Goal: Task Accomplishment & Management: Manage account settings

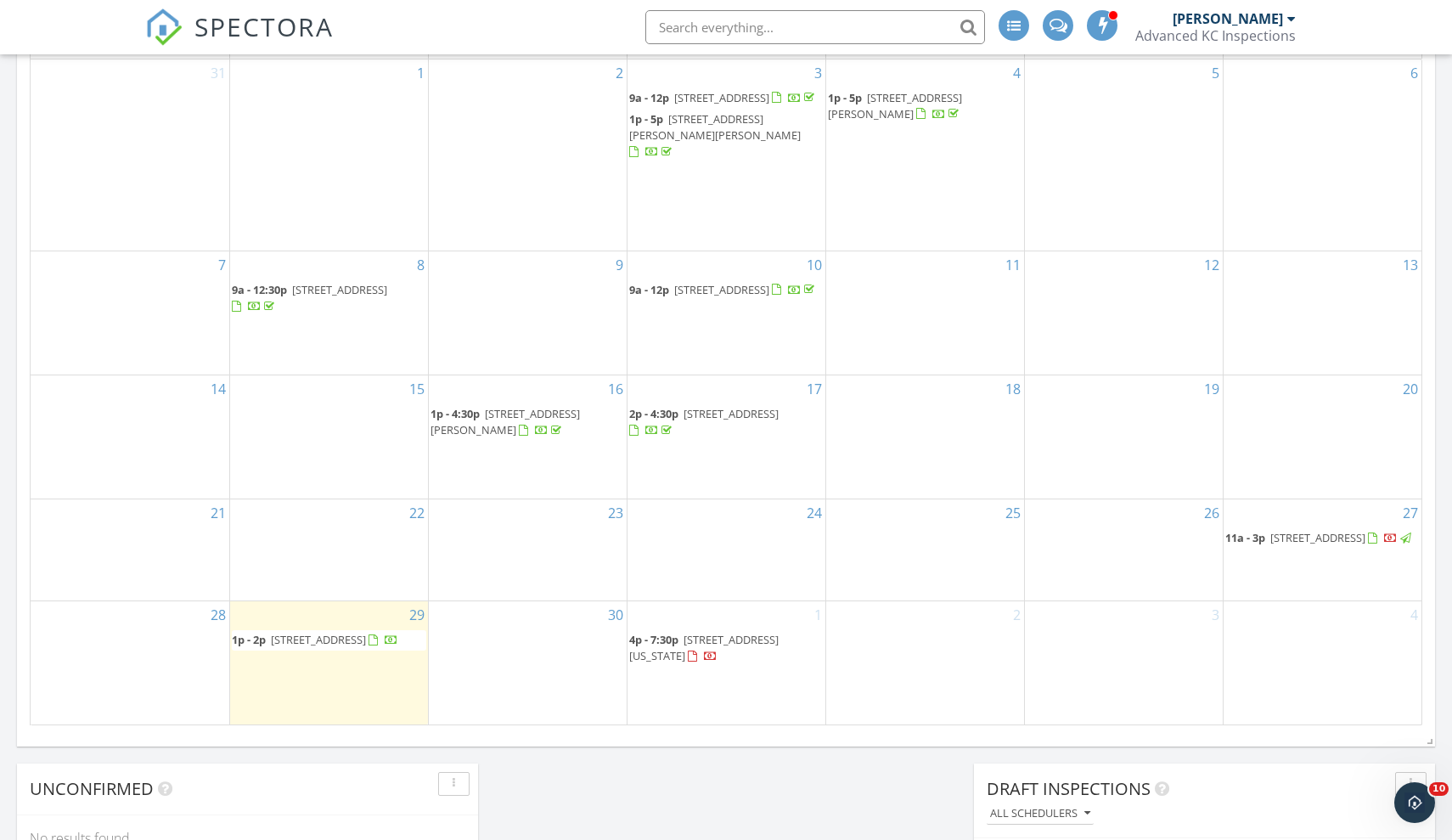
scroll to position [834, 0]
click at [1291, 529] on span "14004 Linden St, Overland Park 66224" at bounding box center [1318, 536] width 95 height 15
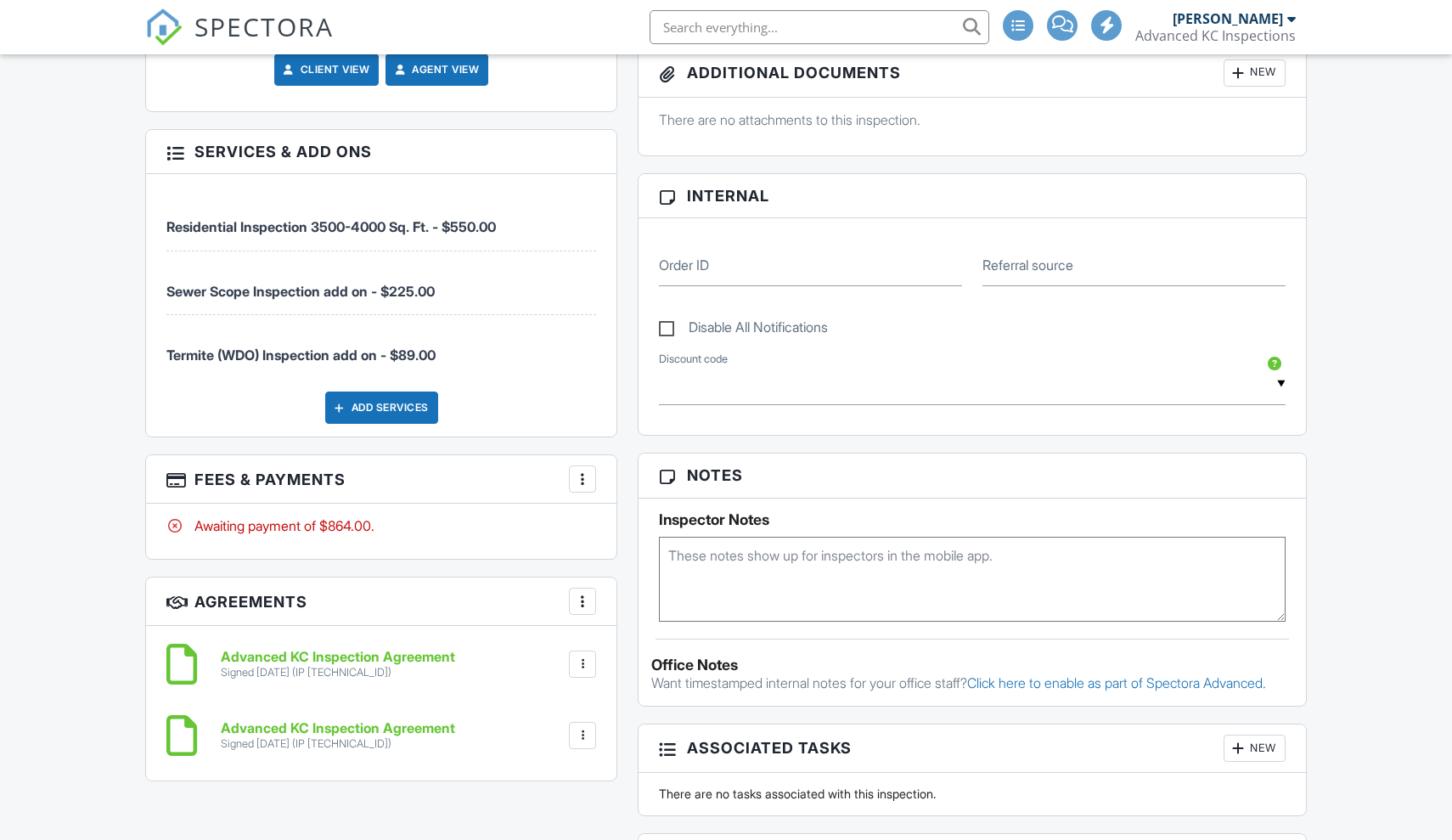
scroll to position [890, 0]
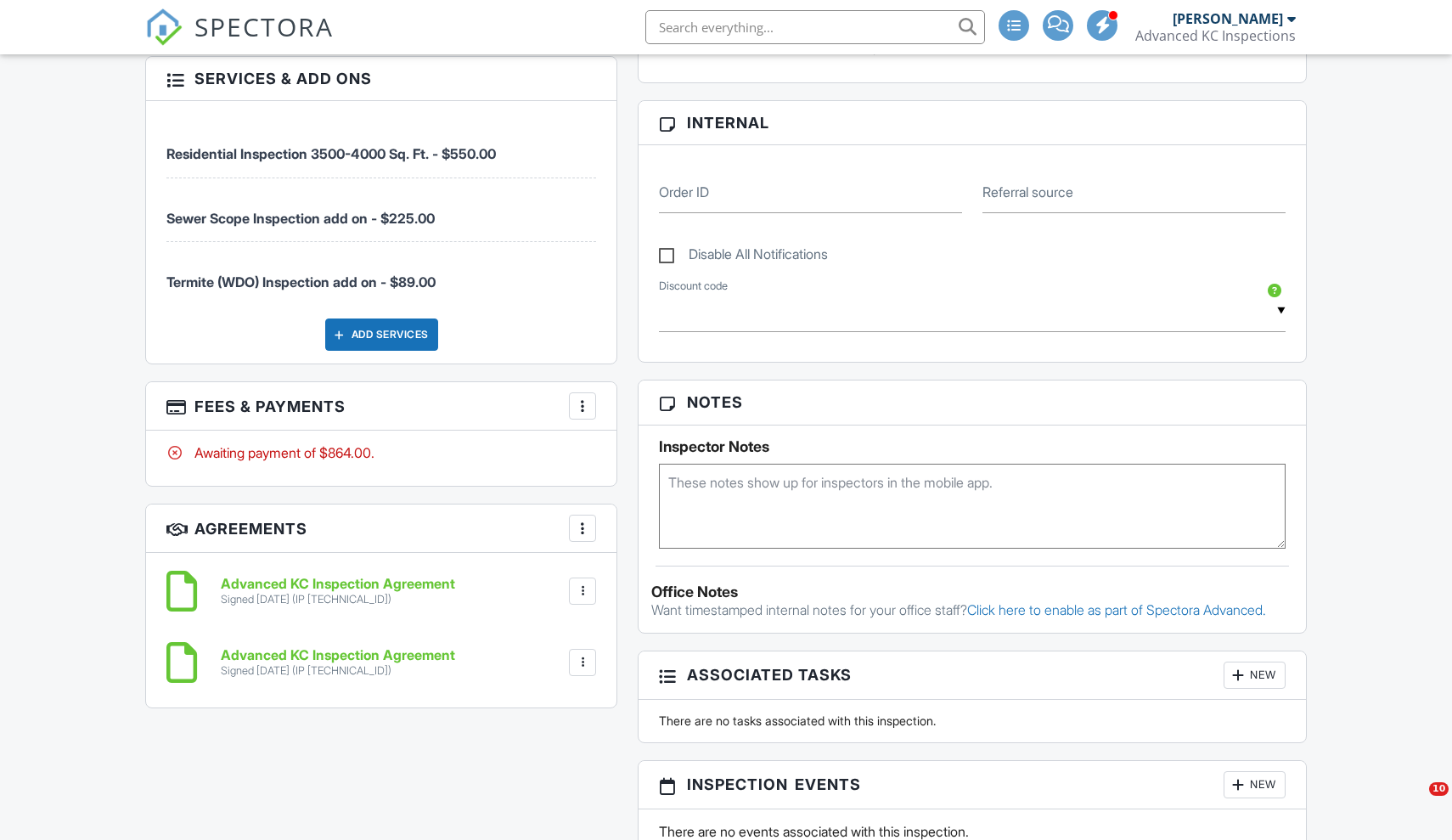
click at [576, 409] on div at bounding box center [582, 405] width 17 height 17
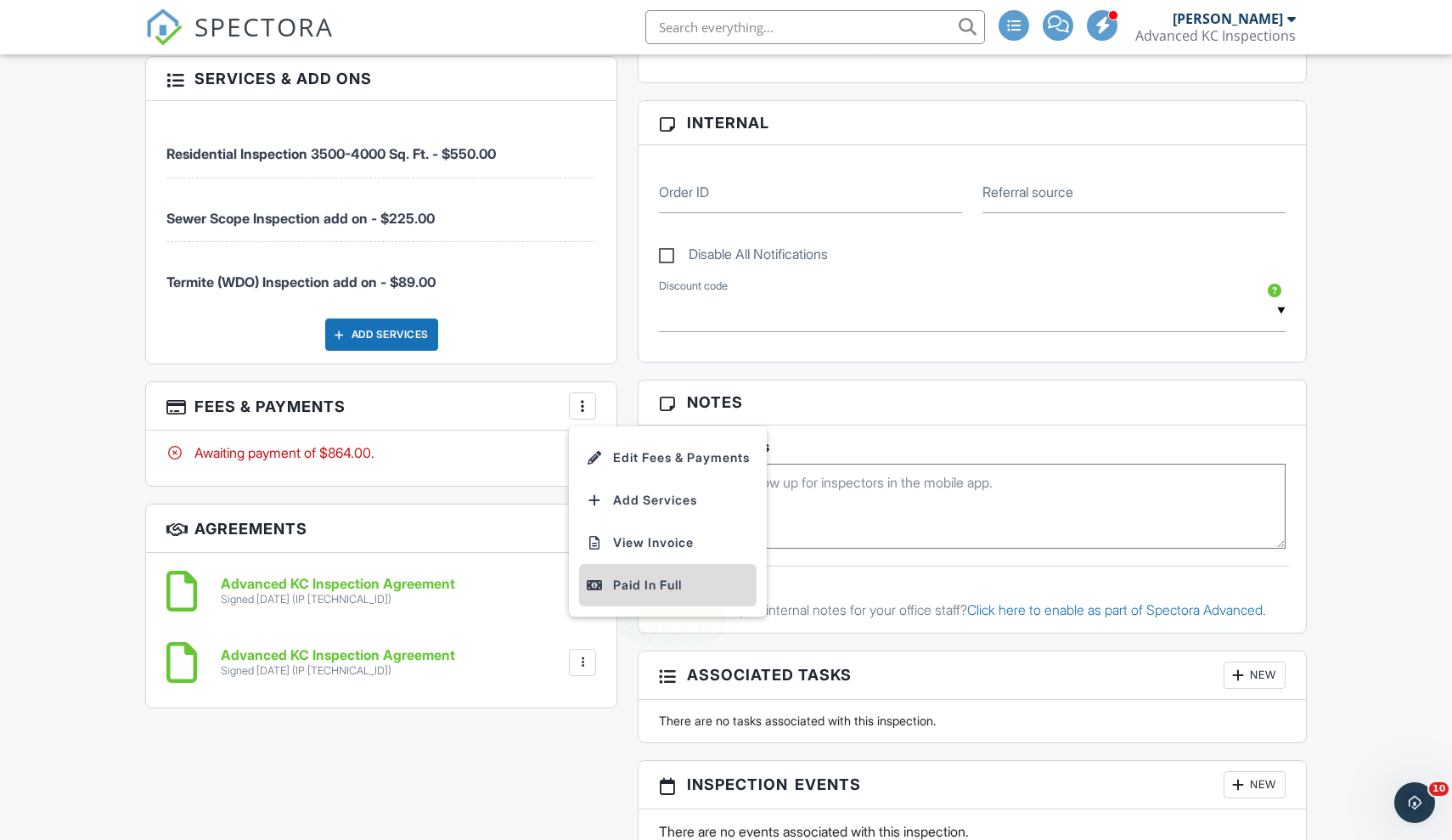
click at [629, 578] on div "Paid In Full" at bounding box center [668, 585] width 164 height 21
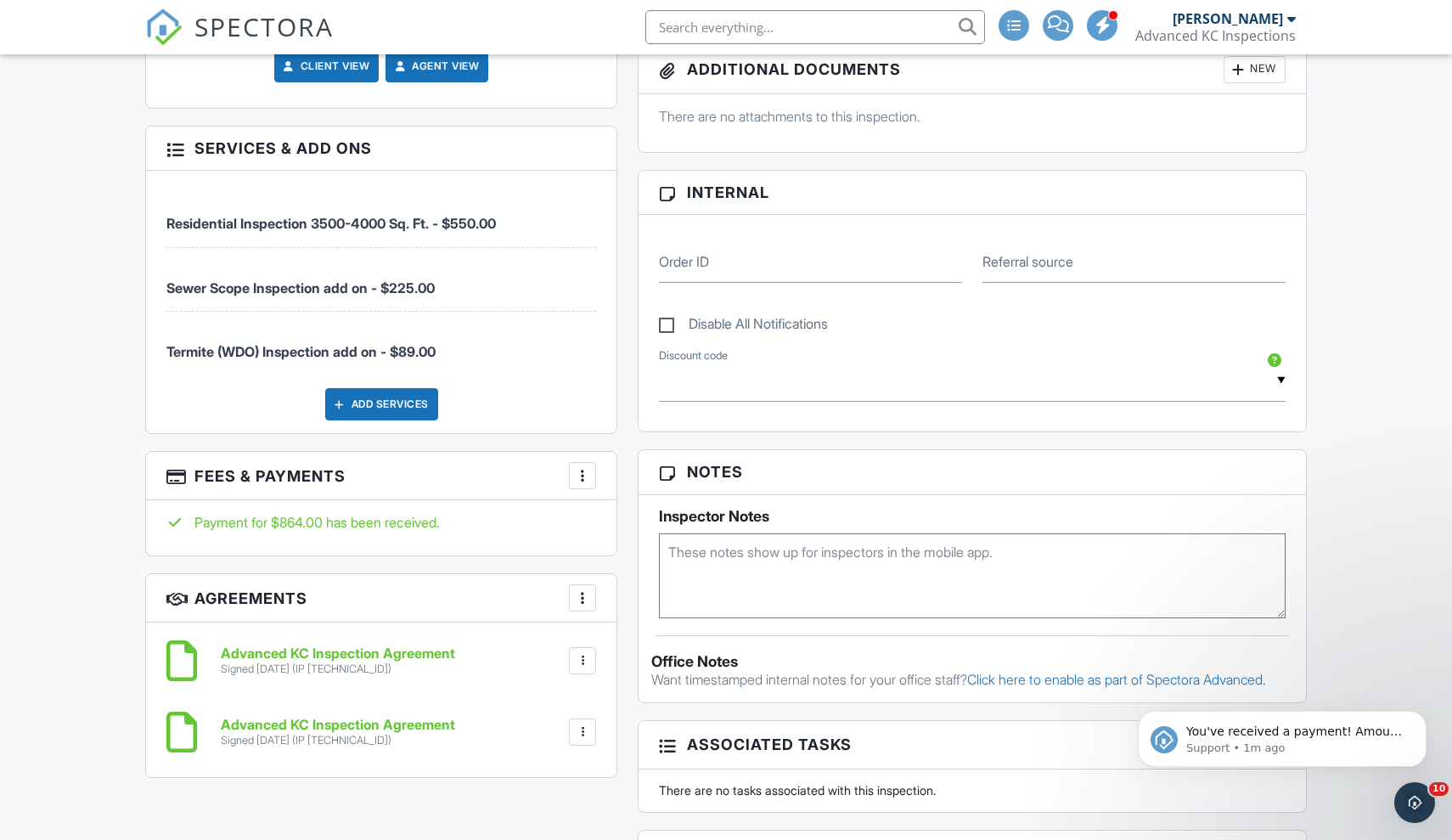
scroll to position [849, 0]
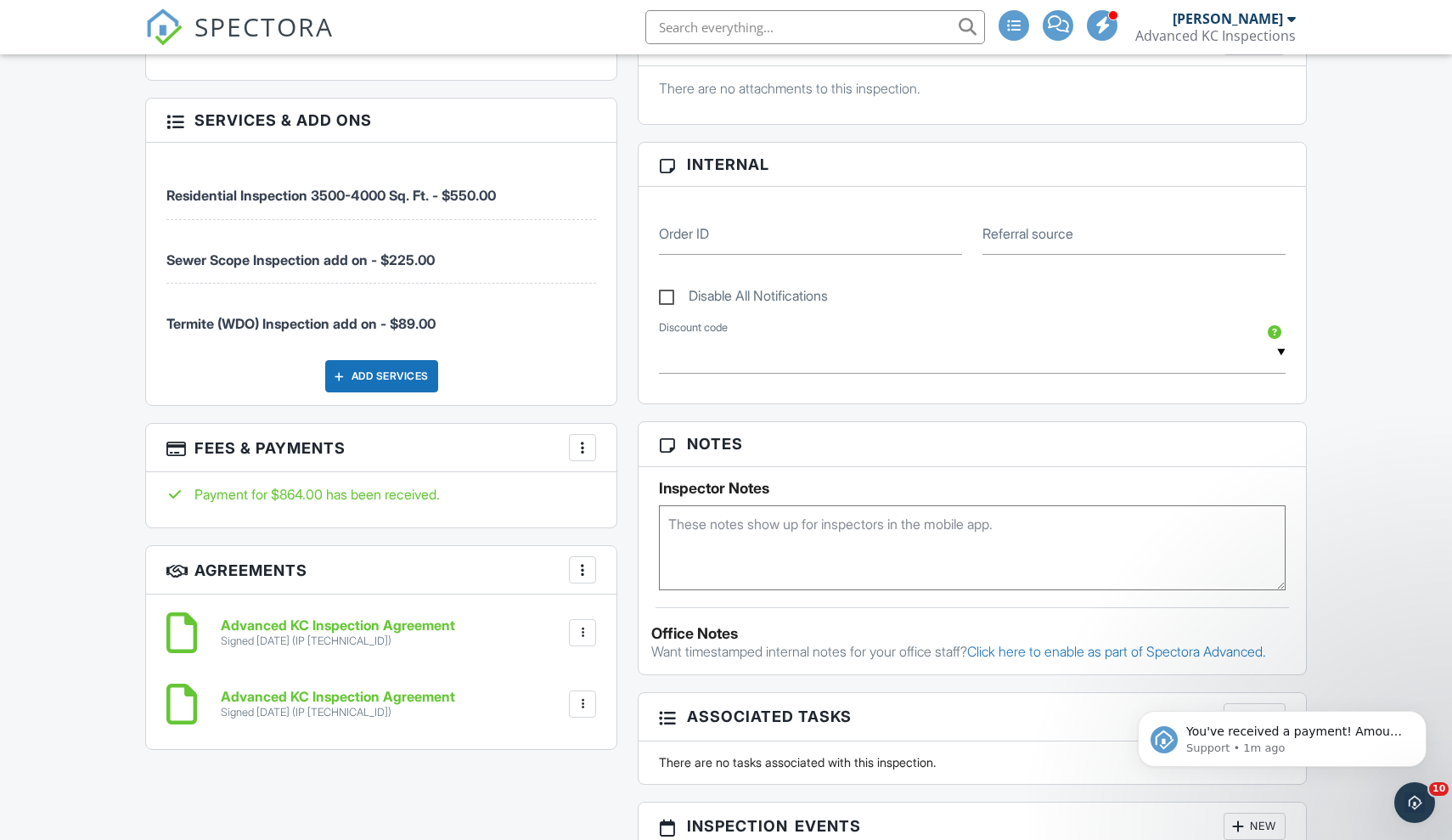
click at [577, 442] on div at bounding box center [582, 447] width 17 height 17
click at [611, 496] on li "Edit Fees & Payments" at bounding box center [668, 499] width 178 height 42
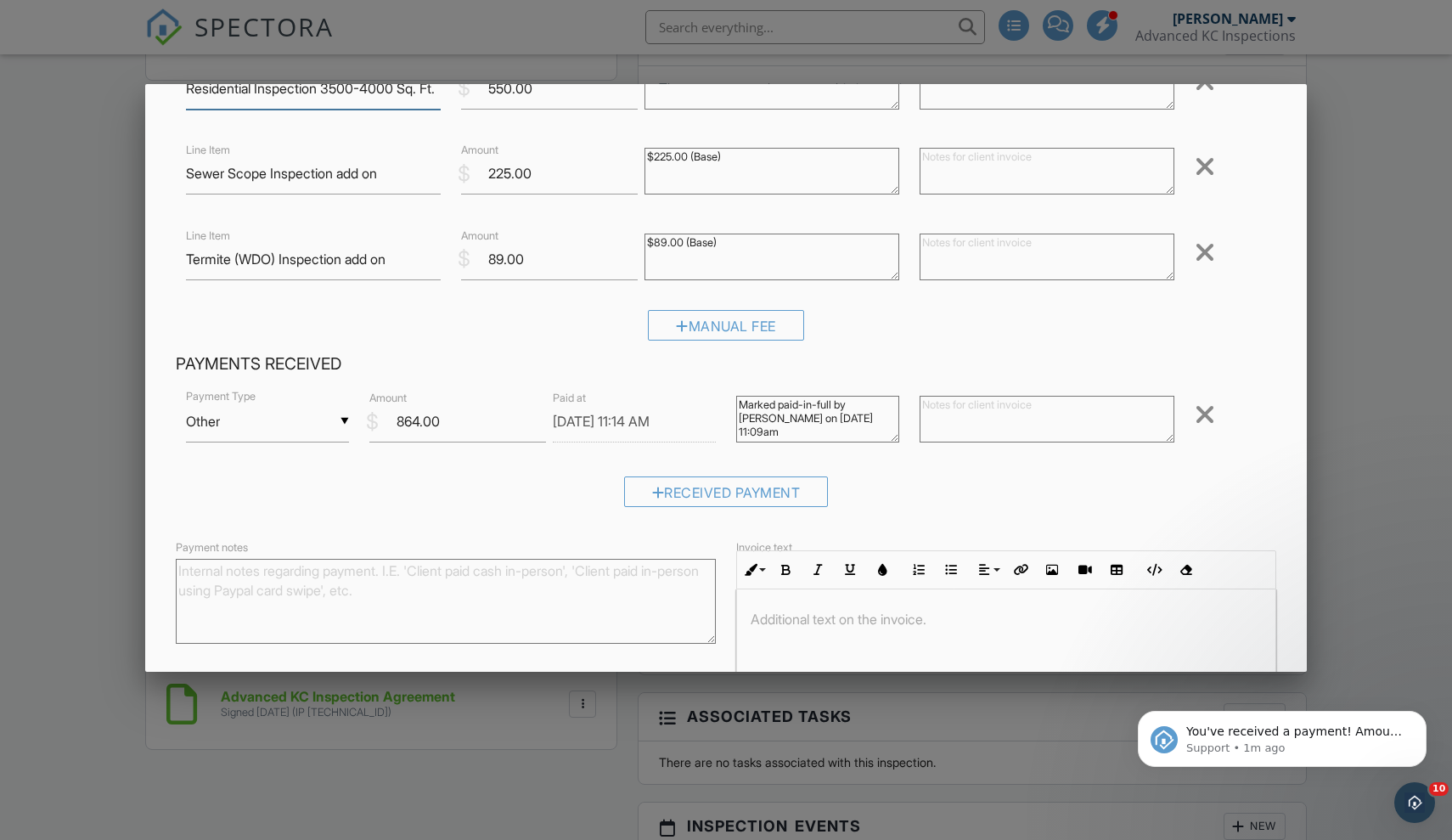
scroll to position [216, 0]
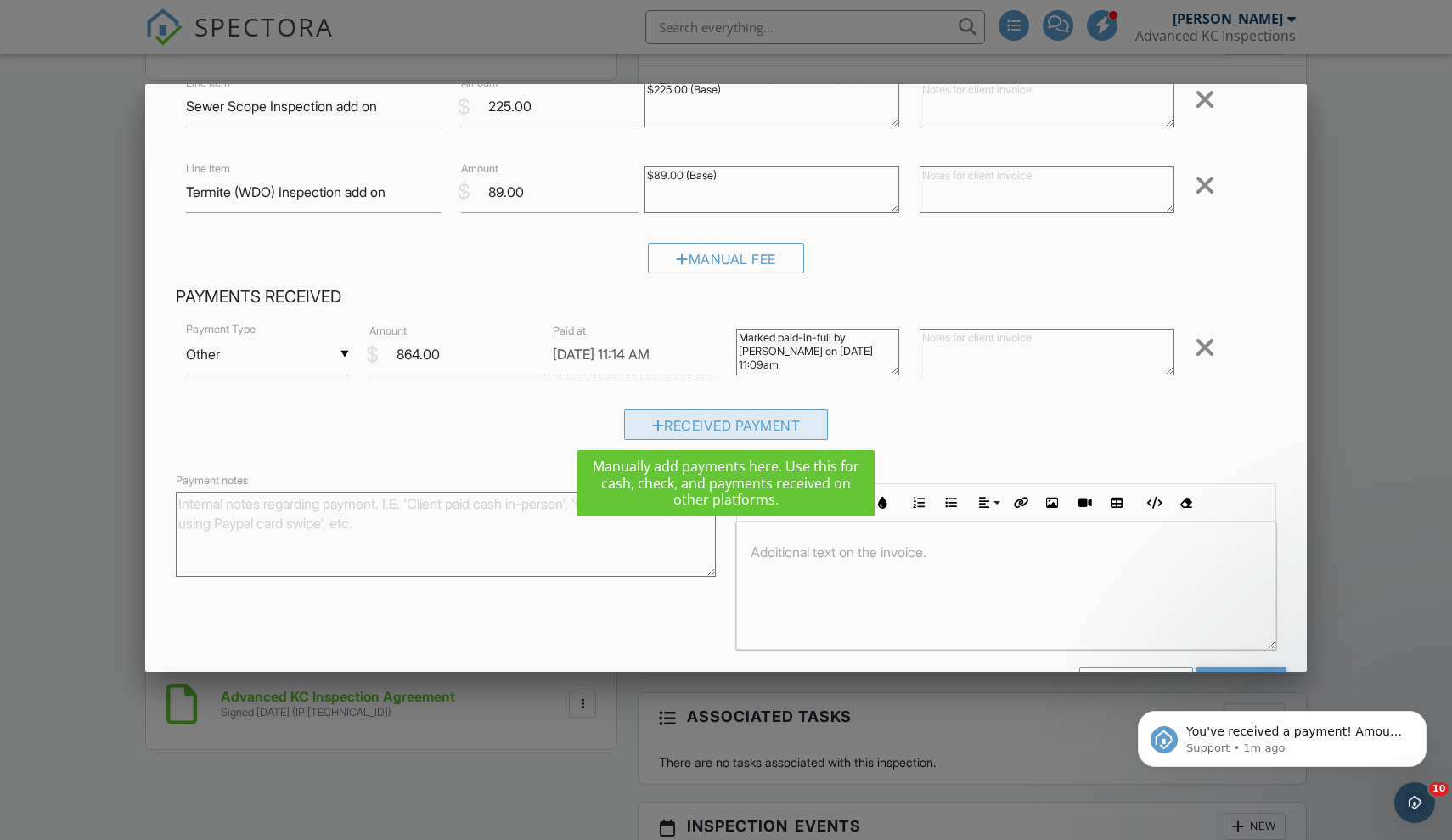
click at [685, 421] on div "Received Payment" at bounding box center [726, 424] width 205 height 31
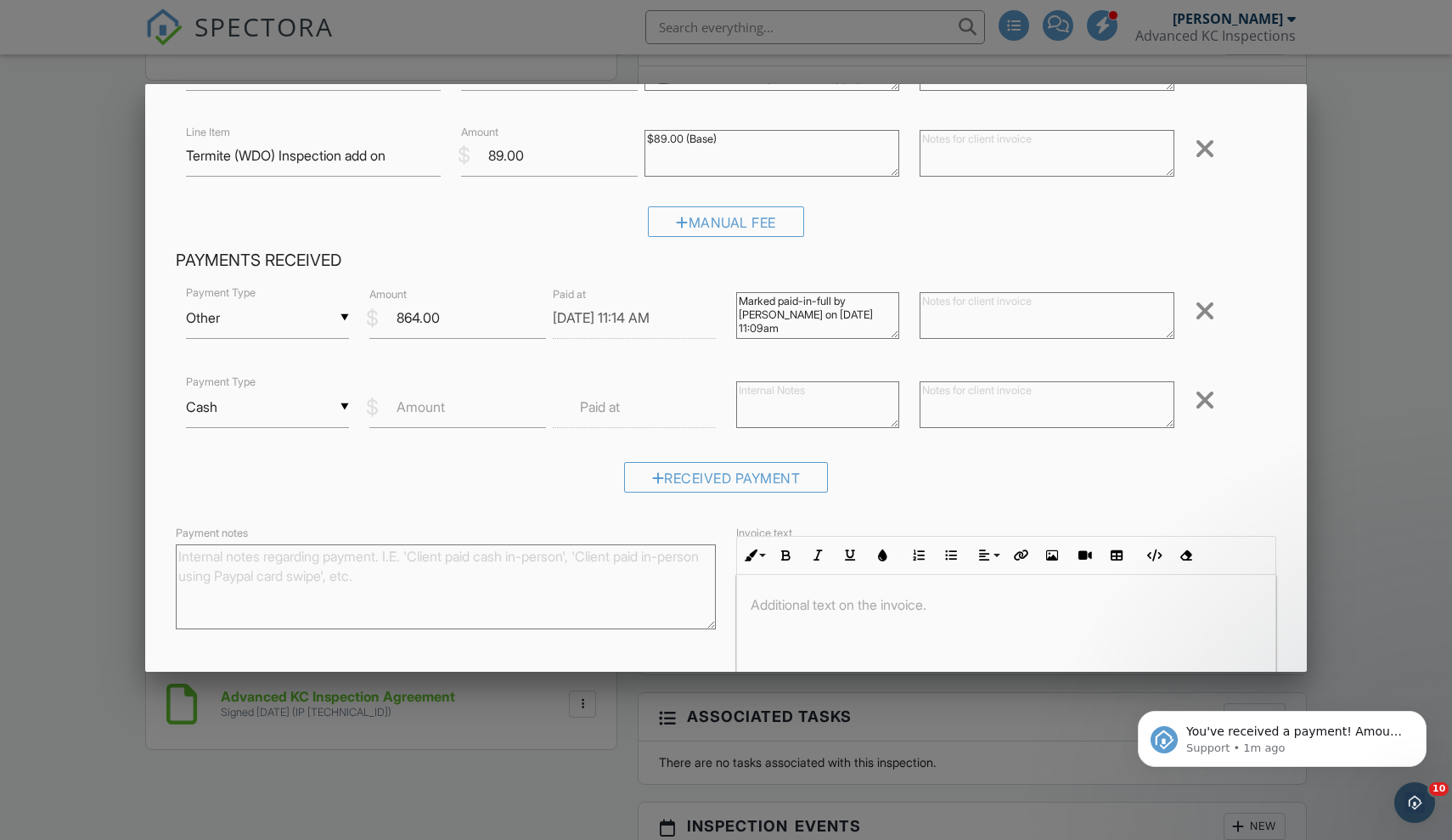
scroll to position [257, 0]
click at [1205, 309] on div at bounding box center [1205, 306] width 21 height 27
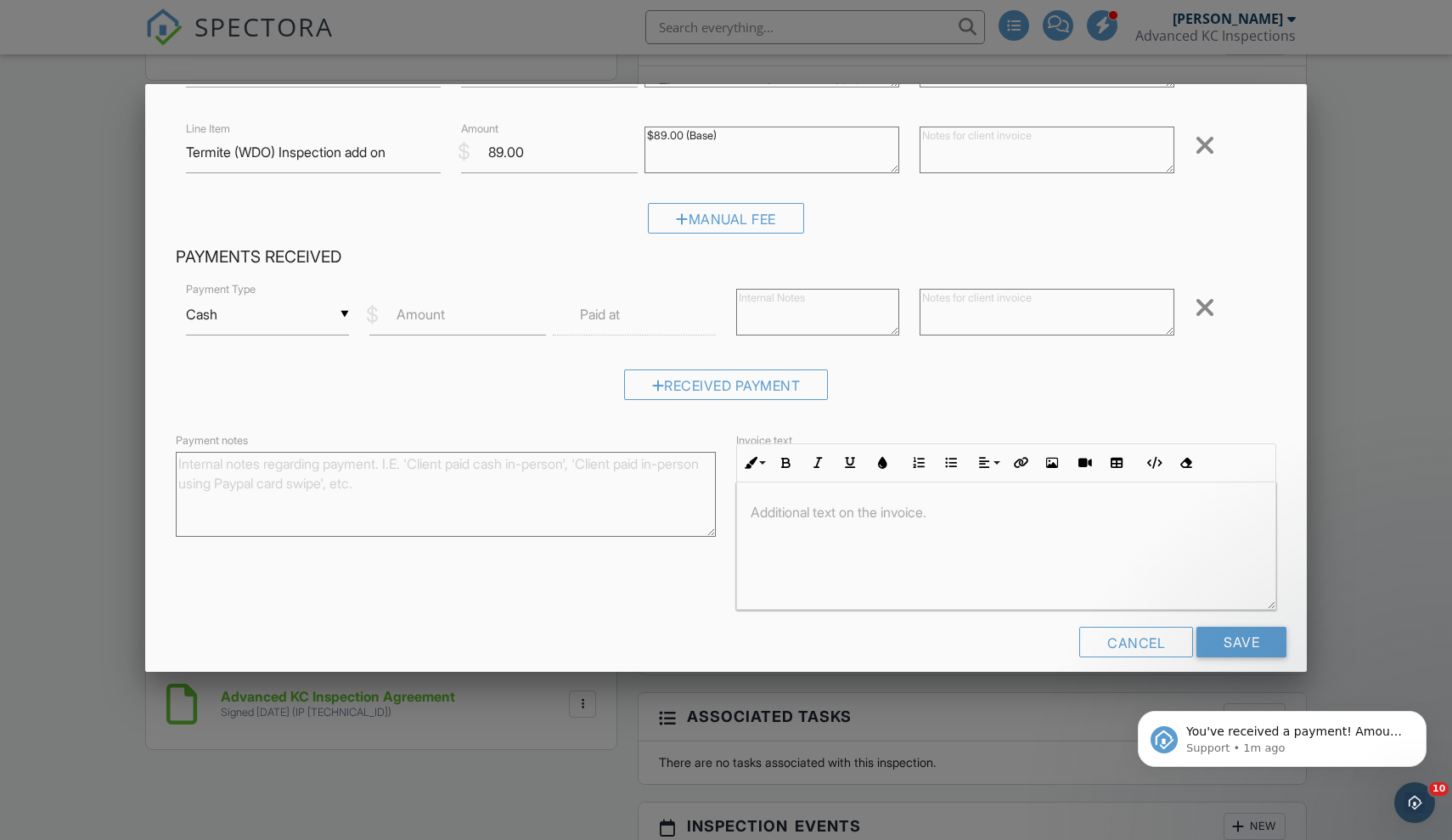
click at [1204, 310] on div at bounding box center [1205, 306] width 21 height 27
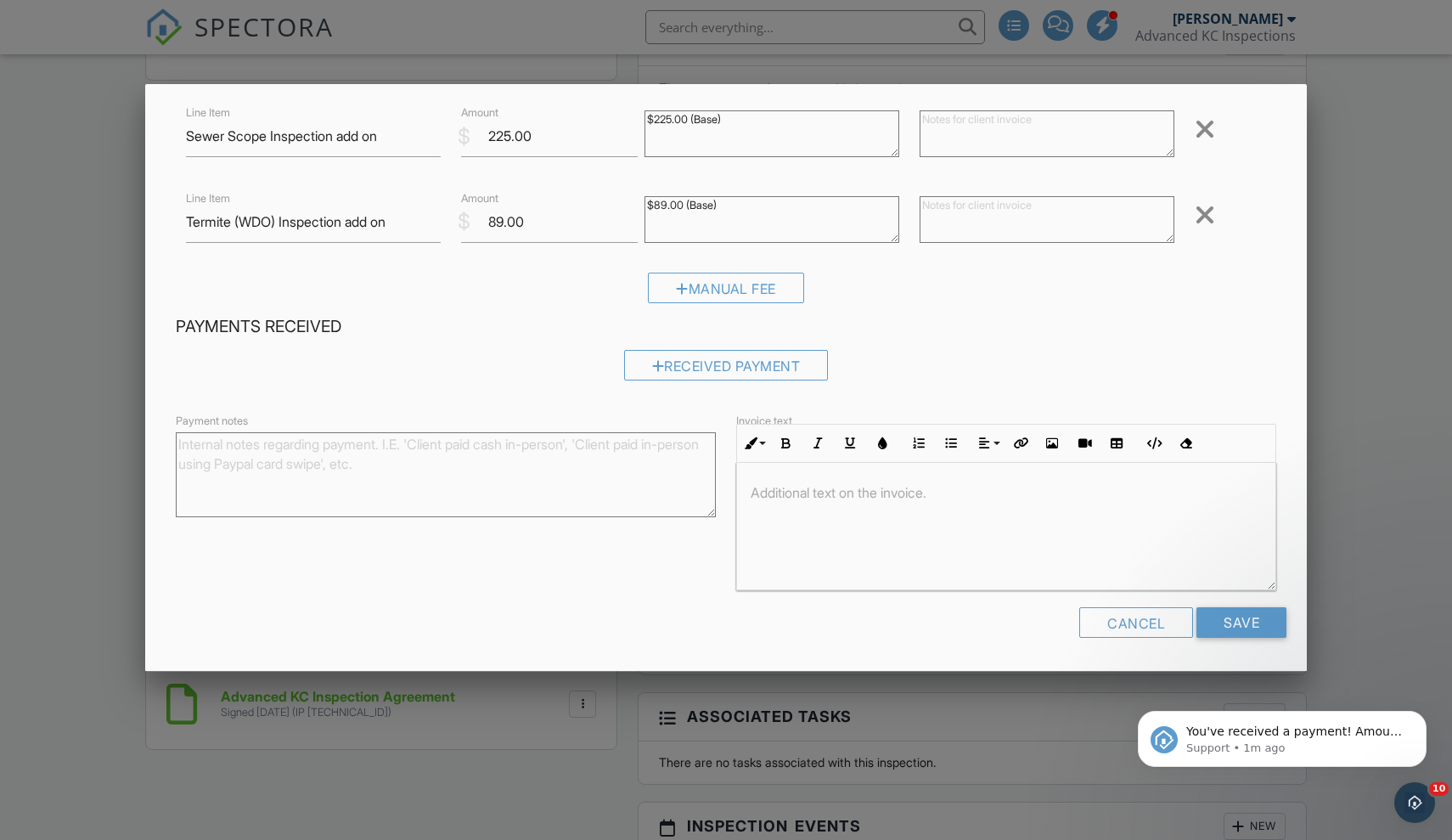
scroll to position [184, 0]
click at [1176, 627] on div "Cancel" at bounding box center [1136, 625] width 114 height 31
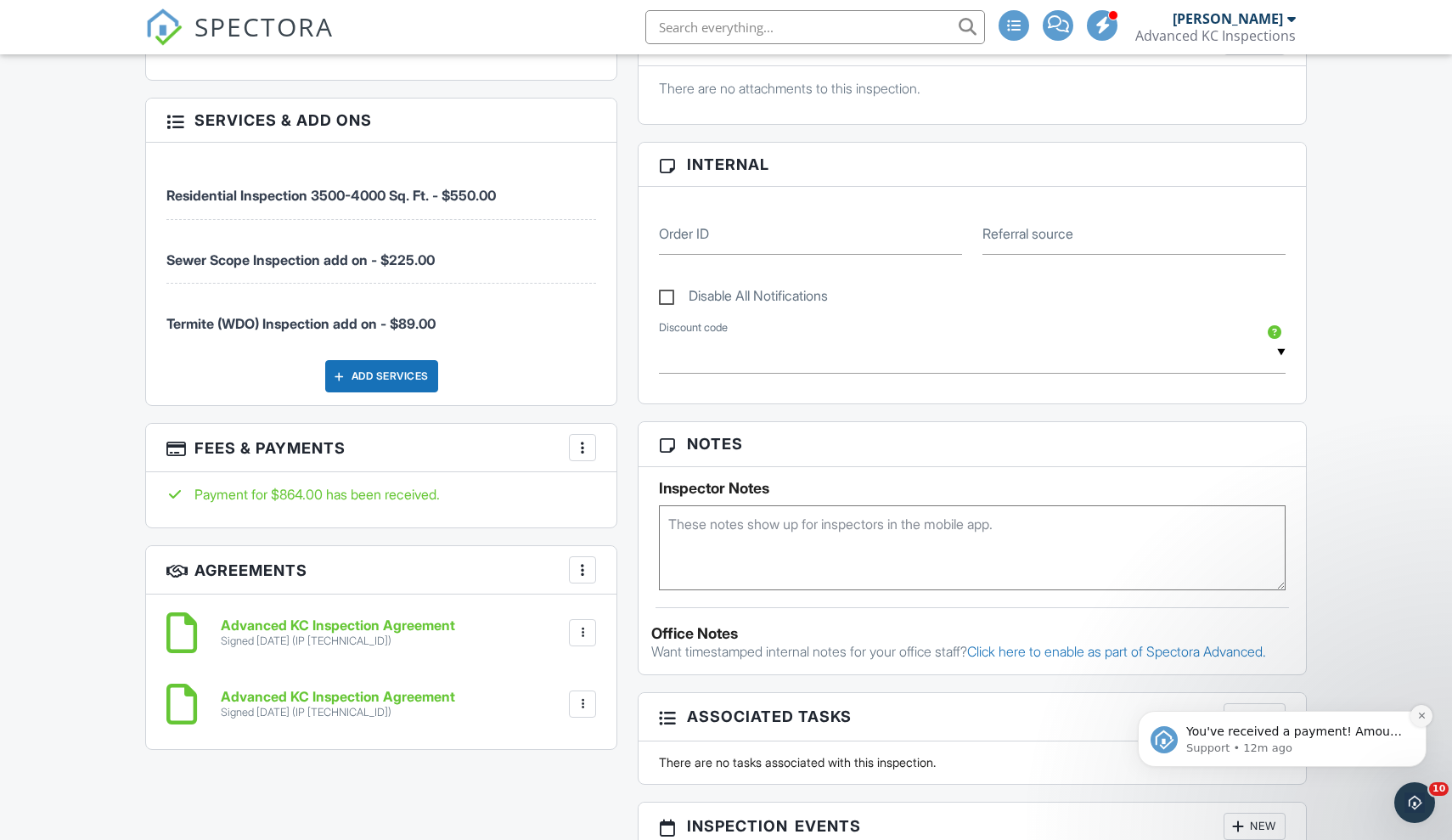
click at [1417, 723] on button "Dismiss notification" at bounding box center [1421, 715] width 22 height 22
